Goal: Task Accomplishment & Management: Manage account settings

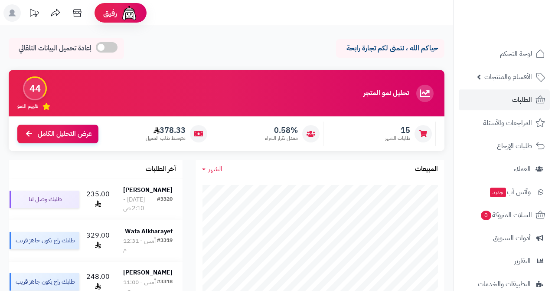
click at [520, 100] on span "الطلبات" at bounding box center [522, 100] width 20 height 12
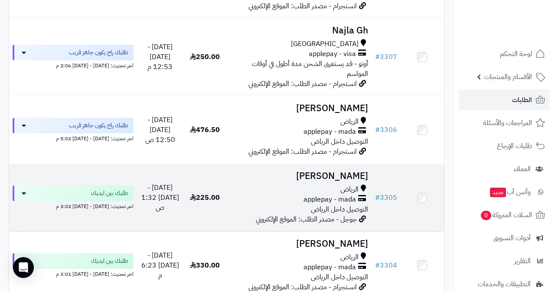
scroll to position [1031, 0]
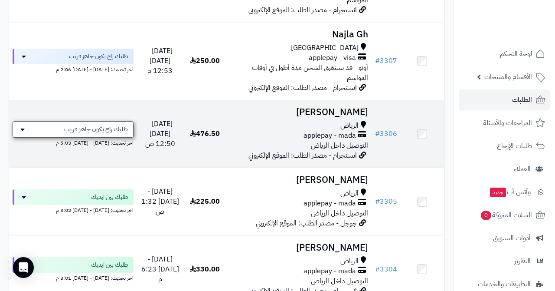
click at [99, 125] on span "طلبك راح يكون جاهز قريب" at bounding box center [96, 129] width 64 height 9
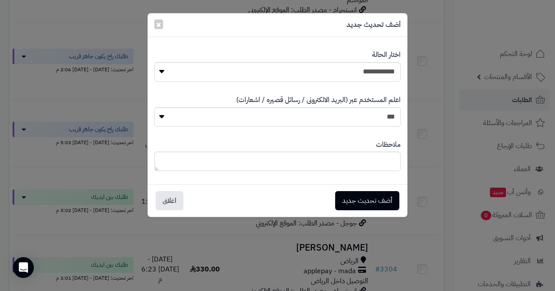
click at [349, 83] on div "**********" at bounding box center [277, 65] width 246 height 45
select select "*"
click at [351, 200] on button "أضف تحديث جديد" at bounding box center [367, 199] width 64 height 19
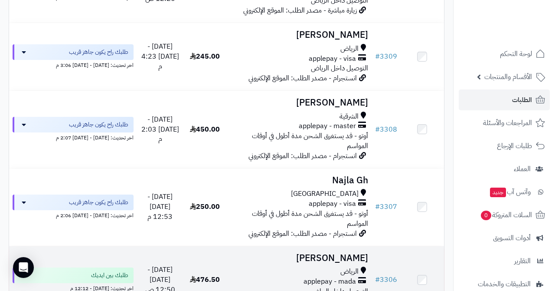
scroll to position [881, 0]
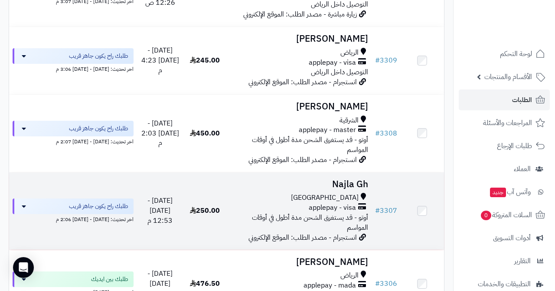
click at [346, 179] on h3 "Najla Gh" at bounding box center [299, 184] width 138 height 10
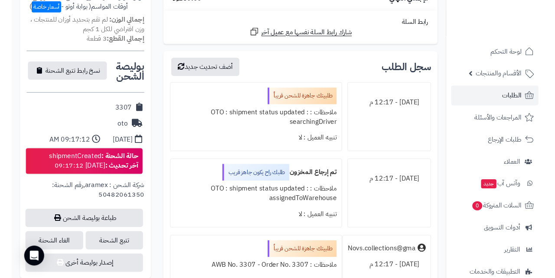
scroll to position [321, 0]
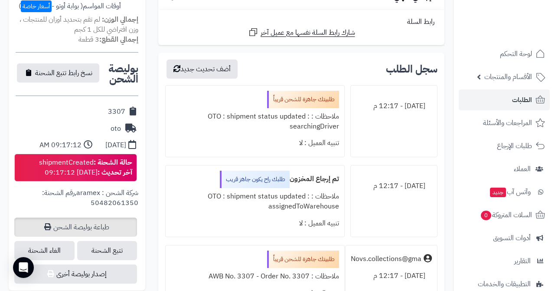
click at [88, 218] on link "طباعة بوليصة الشحن" at bounding box center [75, 226] width 123 height 19
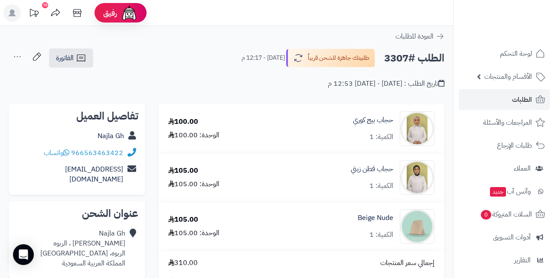
scroll to position [0, 0]
click at [510, 101] on link "الطلبات" at bounding box center [504, 99] width 91 height 21
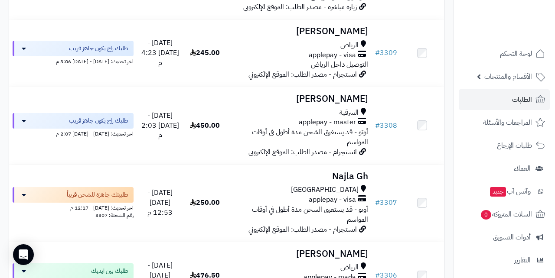
scroll to position [898, 0]
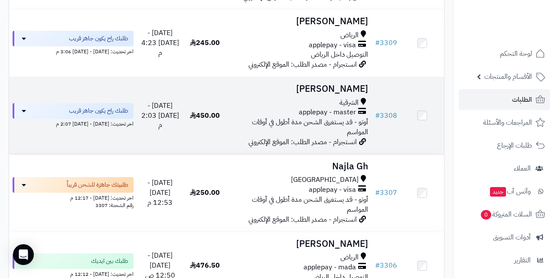
click at [318, 84] on h3 "[PERSON_NAME]" at bounding box center [299, 89] width 138 height 10
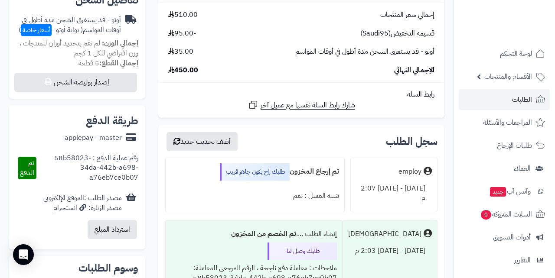
scroll to position [303, 0]
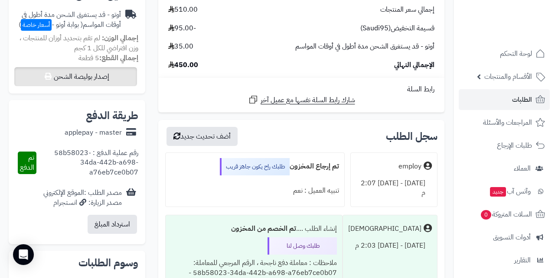
click at [115, 75] on button "إصدار بوليصة الشحن" at bounding box center [75, 76] width 123 height 19
select select "***"
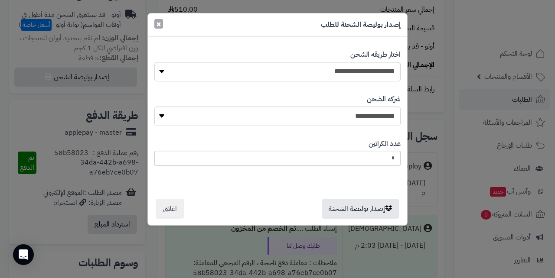
click at [158, 23] on span "×" at bounding box center [158, 23] width 5 height 13
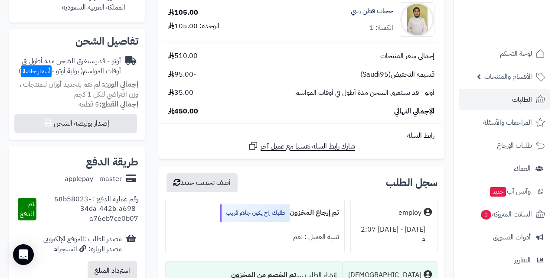
scroll to position [254, 0]
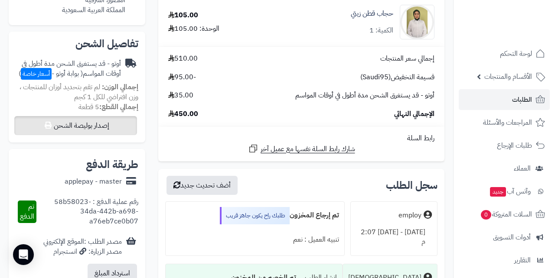
click at [99, 116] on button "إصدار بوليصة الشحن" at bounding box center [75, 125] width 123 height 19
select select "***"
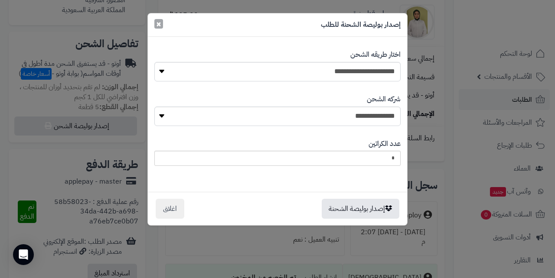
click at [157, 23] on span "×" at bounding box center [158, 23] width 5 height 13
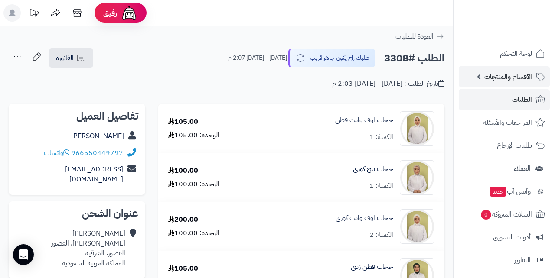
scroll to position [0, 0]
click at [498, 101] on link "الطلبات" at bounding box center [504, 99] width 91 height 21
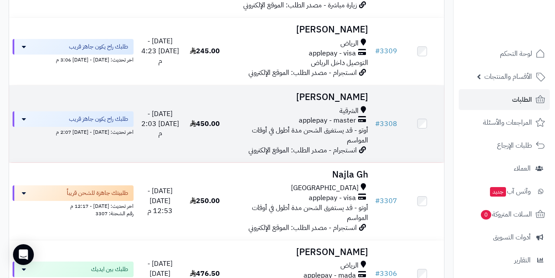
scroll to position [891, 0]
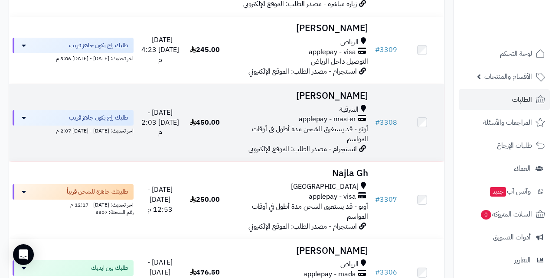
click at [311, 91] on h3 "[PERSON_NAME]" at bounding box center [299, 96] width 138 height 10
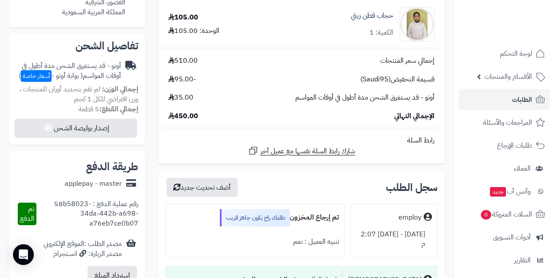
scroll to position [252, 0]
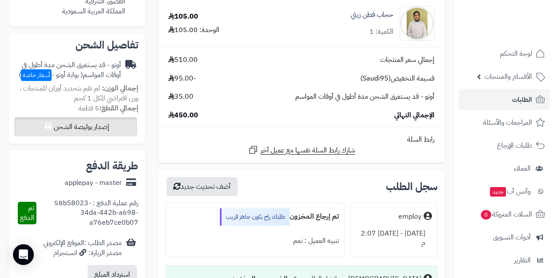
click at [110, 122] on button "إصدار بوليصة الشحن" at bounding box center [75, 127] width 123 height 19
select select "***"
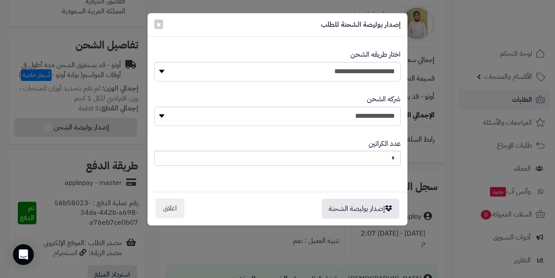
click at [175, 212] on button "اغلاق" at bounding box center [170, 209] width 29 height 20
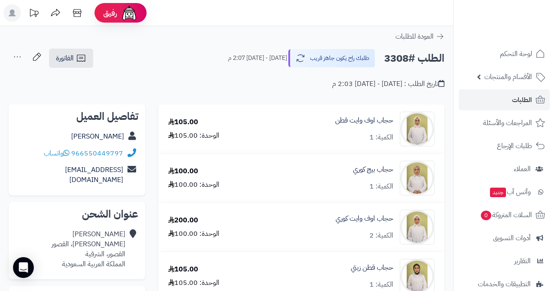
scroll to position [0, 0]
click at [512, 105] on span "الطلبات" at bounding box center [522, 100] width 20 height 12
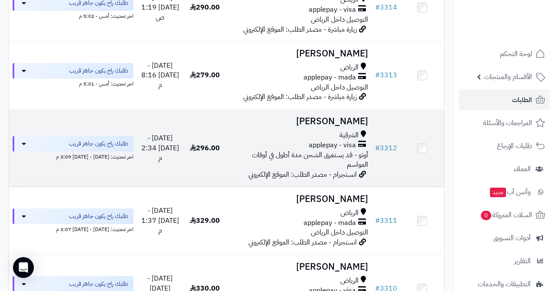
click at [309, 116] on h3 "Sarah AlSuhaibani" at bounding box center [299, 121] width 138 height 10
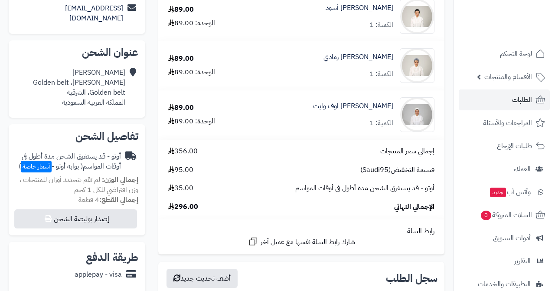
scroll to position [160, 0]
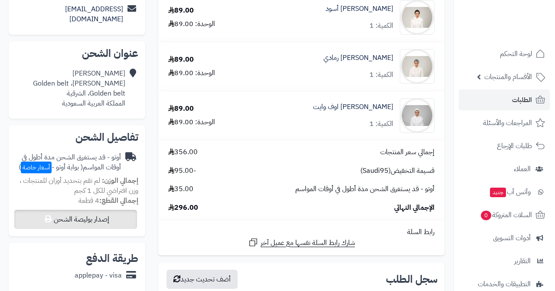
click at [95, 212] on button "إصدار بوليصة الشحن" at bounding box center [75, 218] width 123 height 19
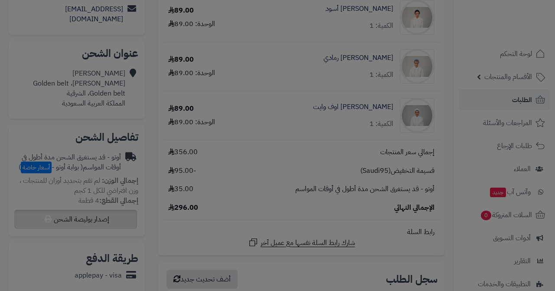
select select "***"
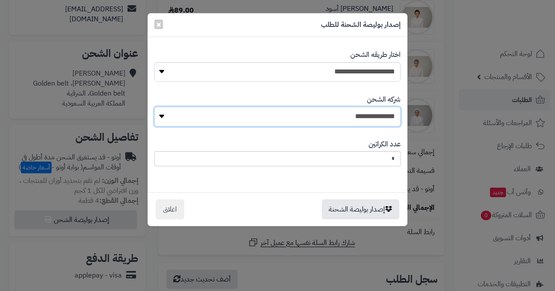
select select "****"
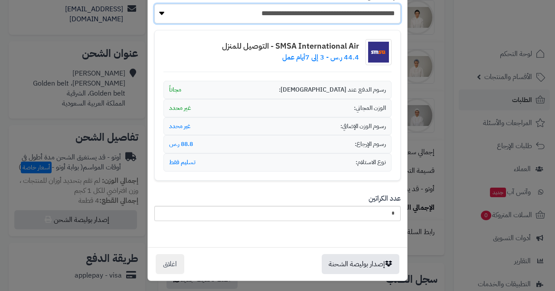
scroll to position [102, 0]
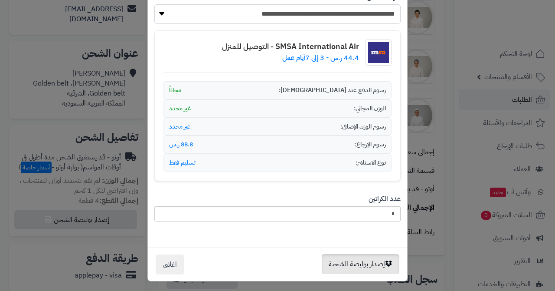
click at [353, 259] on button "إصدار بوليصة الشحنة" at bounding box center [361, 264] width 78 height 20
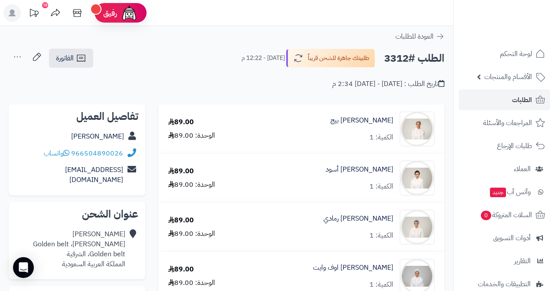
click at [505, 101] on link "الطلبات" at bounding box center [504, 99] width 91 height 21
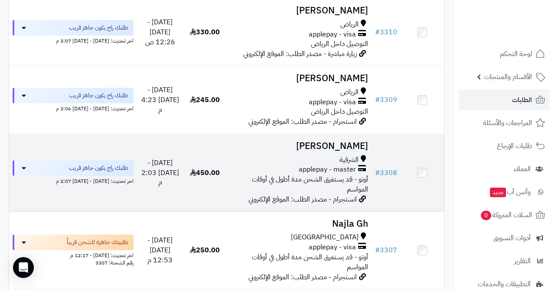
scroll to position [844, 0]
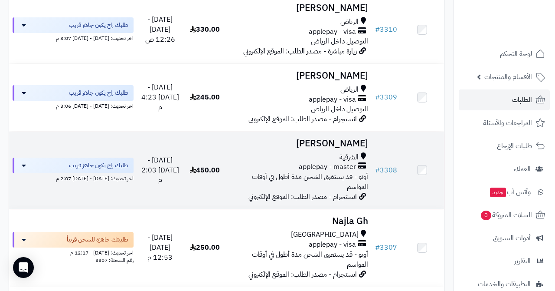
click at [311, 152] on div "الشرقية" at bounding box center [299, 157] width 138 height 10
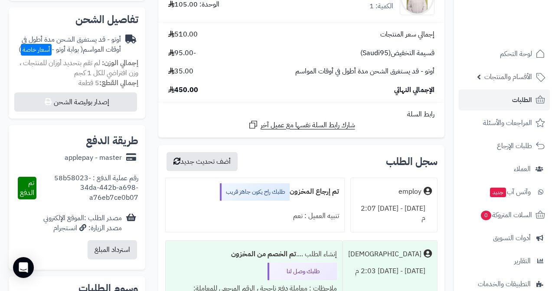
scroll to position [296, 0]
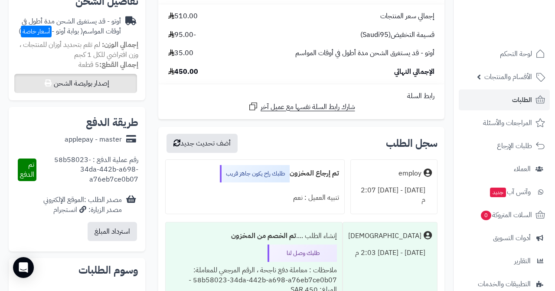
click at [105, 76] on button "إصدار بوليصة الشحن" at bounding box center [75, 83] width 123 height 19
select select "***"
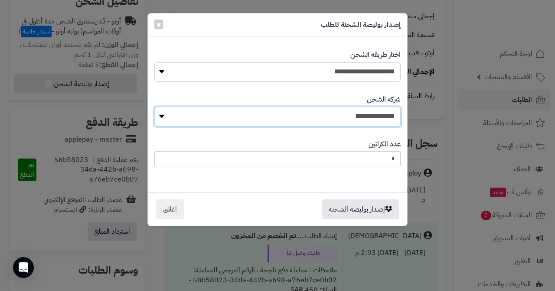
select select "****"
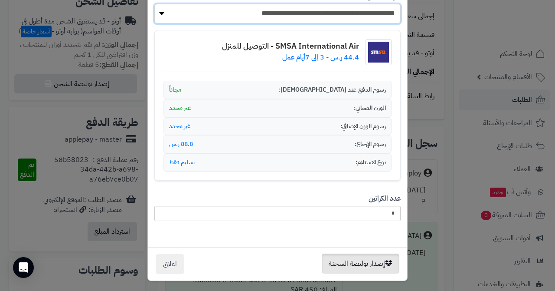
scroll to position [102, 0]
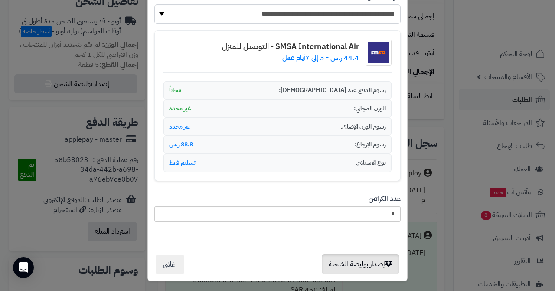
click at [353, 255] on button "إصدار بوليصة الشحنة" at bounding box center [361, 264] width 78 height 20
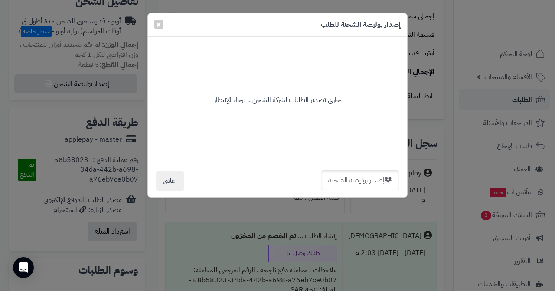
scroll to position [0, 0]
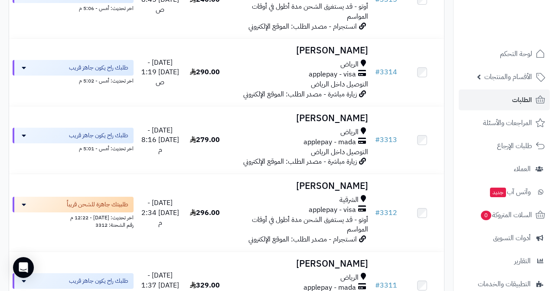
scroll to position [517, 0]
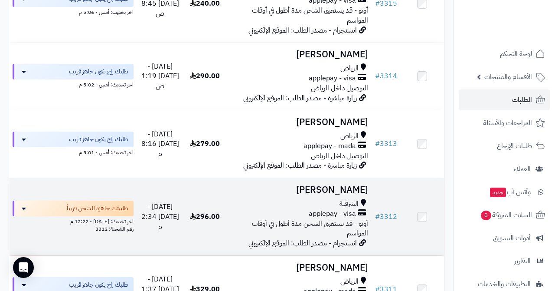
click at [323, 185] on h3 "[PERSON_NAME]" at bounding box center [299, 190] width 138 height 10
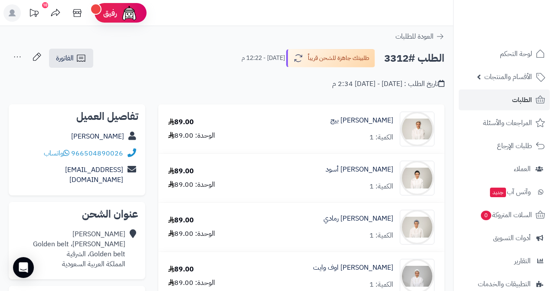
click at [514, 98] on span "الطلبات" at bounding box center [522, 100] width 20 height 12
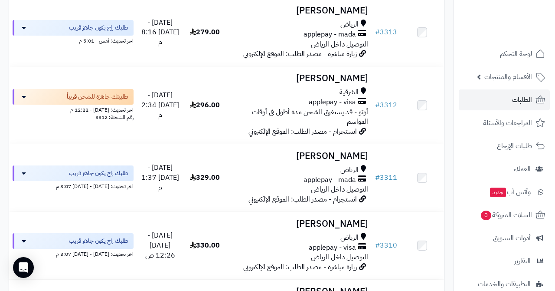
scroll to position [598, 0]
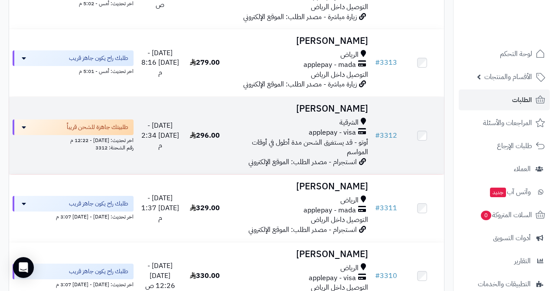
click at [308, 104] on h3 "[PERSON_NAME]" at bounding box center [299, 109] width 138 height 10
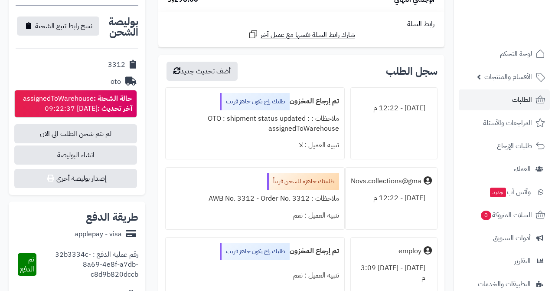
scroll to position [331, 0]
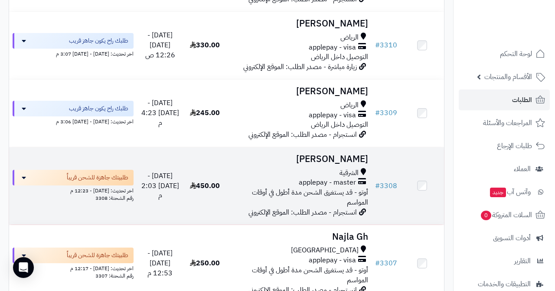
scroll to position [830, 0]
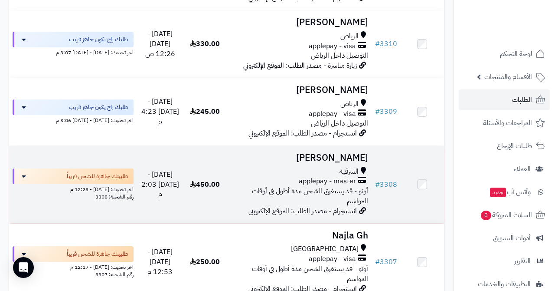
click at [314, 153] on h3 "Sumayh Abdulla" at bounding box center [299, 158] width 138 height 10
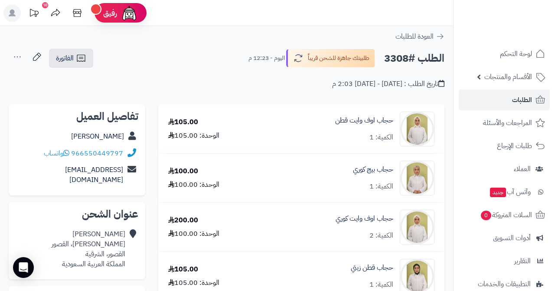
click at [523, 96] on span "الطلبات" at bounding box center [522, 100] width 20 height 12
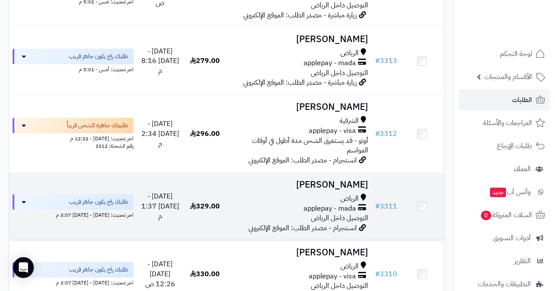
scroll to position [602, 0]
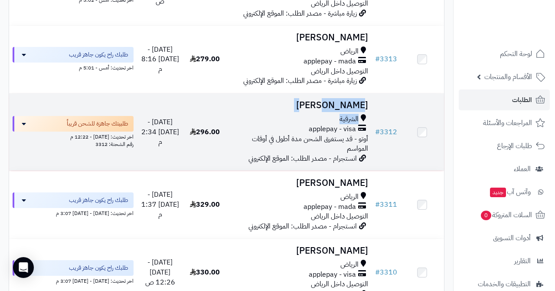
click at [314, 98] on td "[PERSON_NAME] الشرقية applepay - visa أوتو - قد يستغرق الشحن مدة أطول في أوقات …" at bounding box center [299, 131] width 145 height 77
click at [314, 100] on h3 "[PERSON_NAME]" at bounding box center [299, 105] width 138 height 10
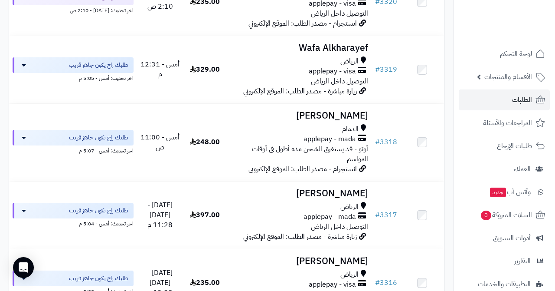
scroll to position [167, 0]
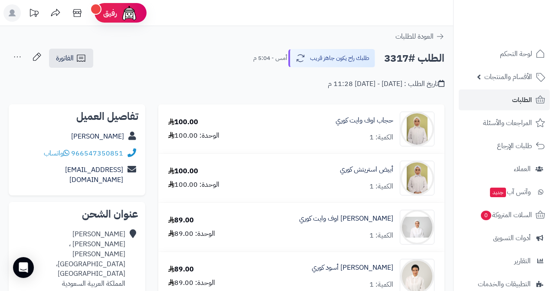
click at [523, 98] on span "الطلبات" at bounding box center [522, 100] width 20 height 12
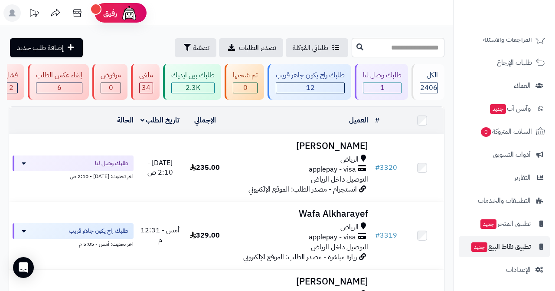
scroll to position [83, 0]
